Goal: Information Seeking & Learning: Learn about a topic

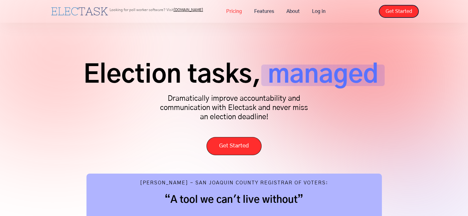
click at [236, 10] on link "Pricing" at bounding box center [234, 11] width 28 height 13
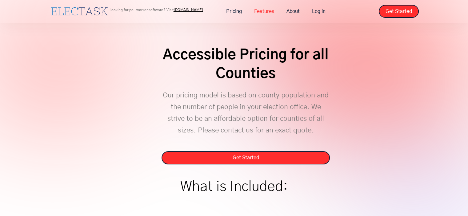
click at [258, 11] on link "Features" at bounding box center [264, 11] width 32 height 13
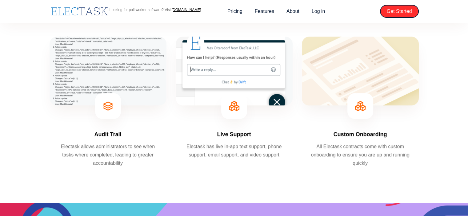
scroll to position [436, 0]
